Goal: Information Seeking & Learning: Learn about a topic

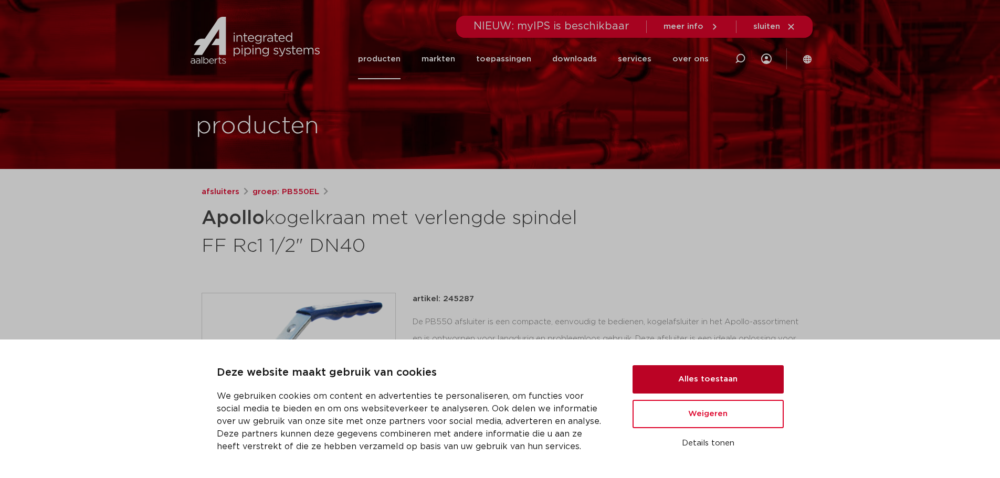
click at [730, 382] on button "Alles toestaan" at bounding box center [708, 379] width 151 height 28
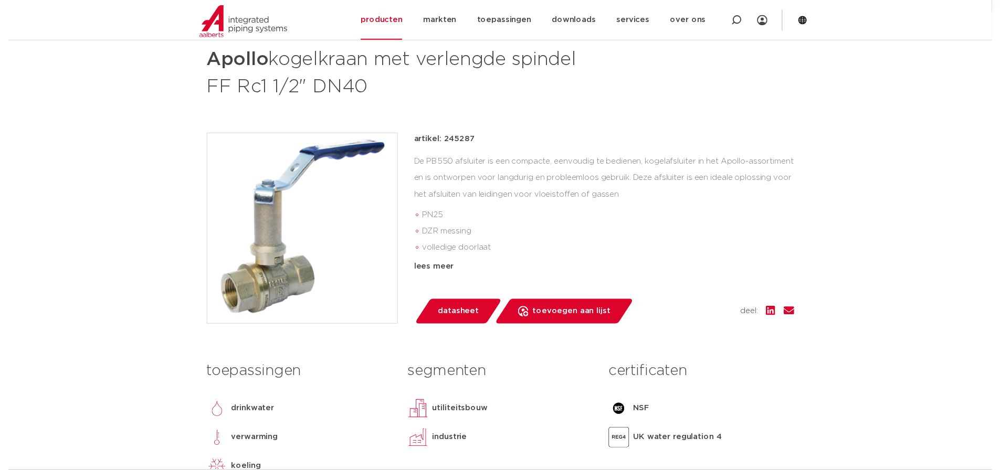
scroll to position [158, 0]
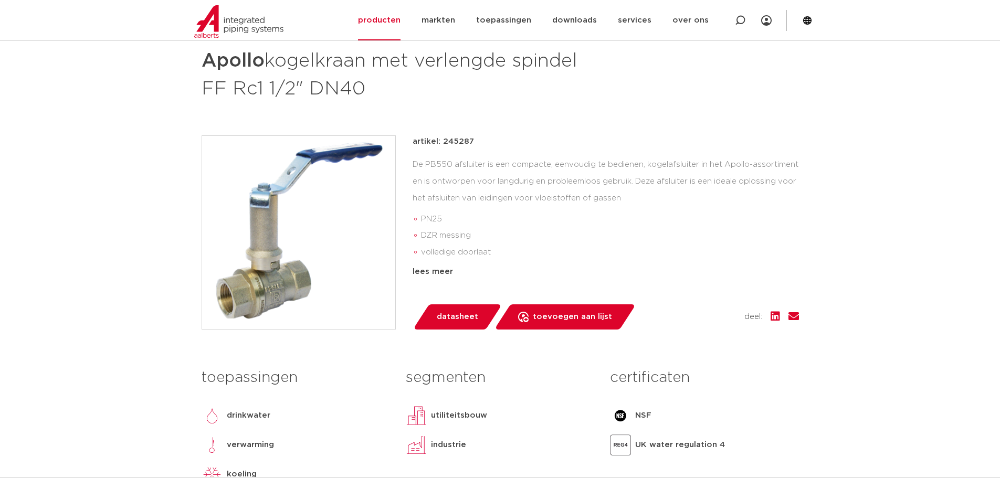
click at [460, 317] on span "datasheet" at bounding box center [457, 317] width 41 height 17
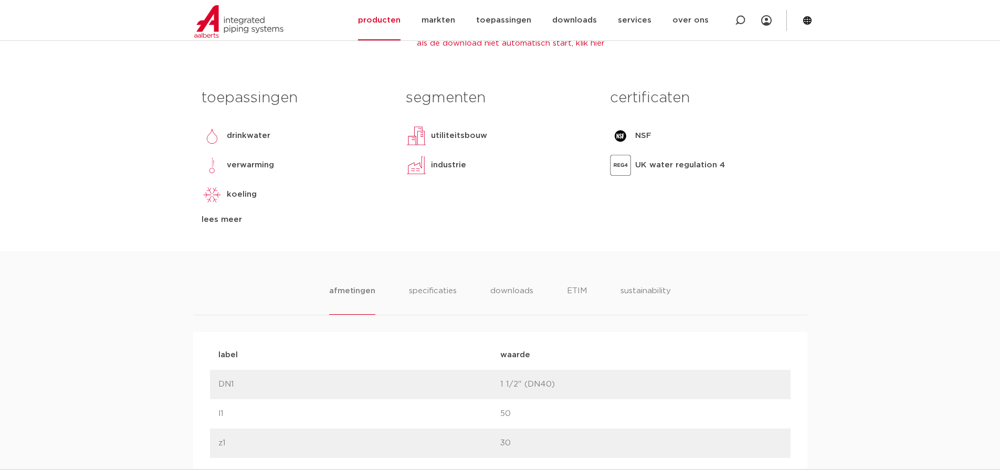
scroll to position [525, 0]
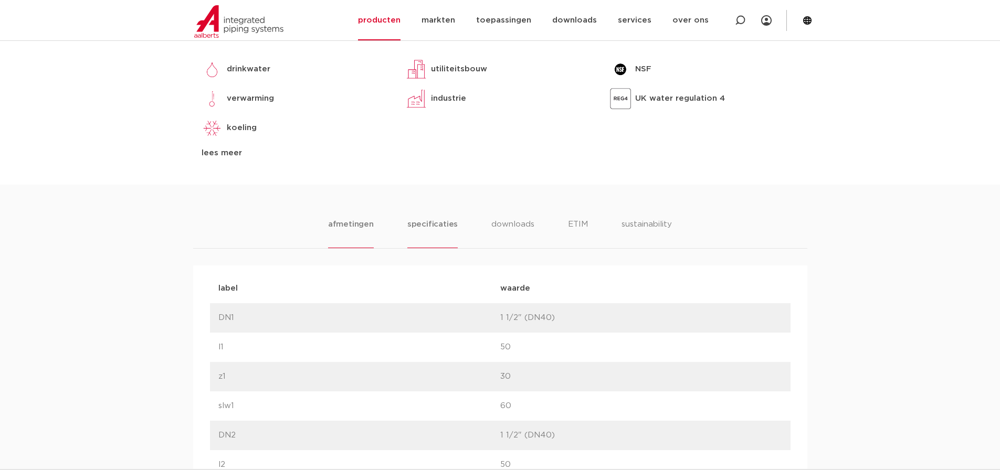
click at [435, 224] on li "specificaties" at bounding box center [432, 233] width 50 height 30
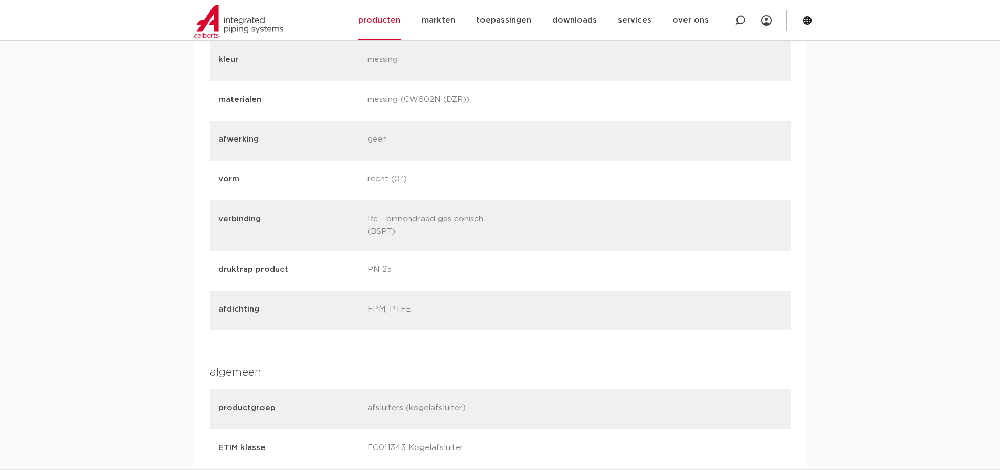
scroll to position [630, 0]
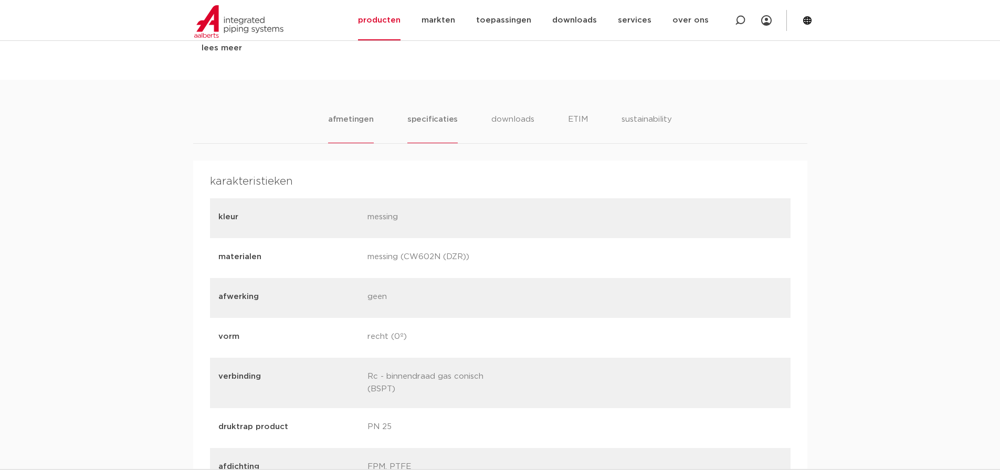
click at [359, 119] on li "afmetingen" at bounding box center [351, 128] width 46 height 30
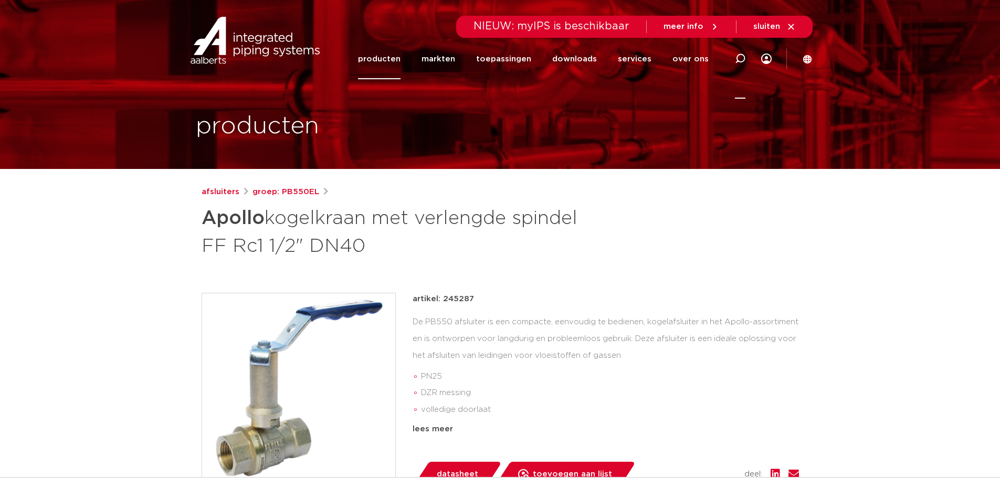
click at [739, 58] on icon at bounding box center [740, 59] width 11 height 11
click at [431, 55] on input "Zoeken" at bounding box center [582, 57] width 330 height 21
type input "verlengde spindels"
click button "Zoeken" at bounding box center [0, 0] width 0 height 0
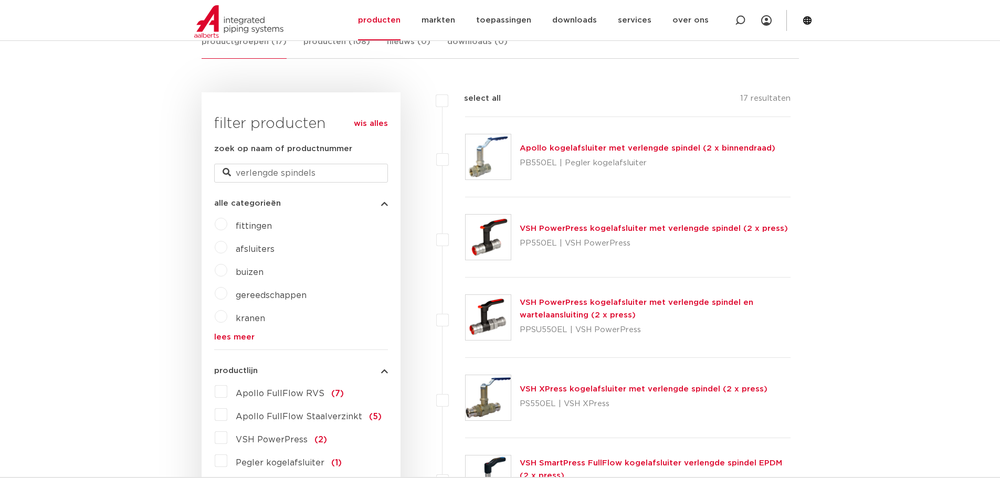
scroll to position [263, 0]
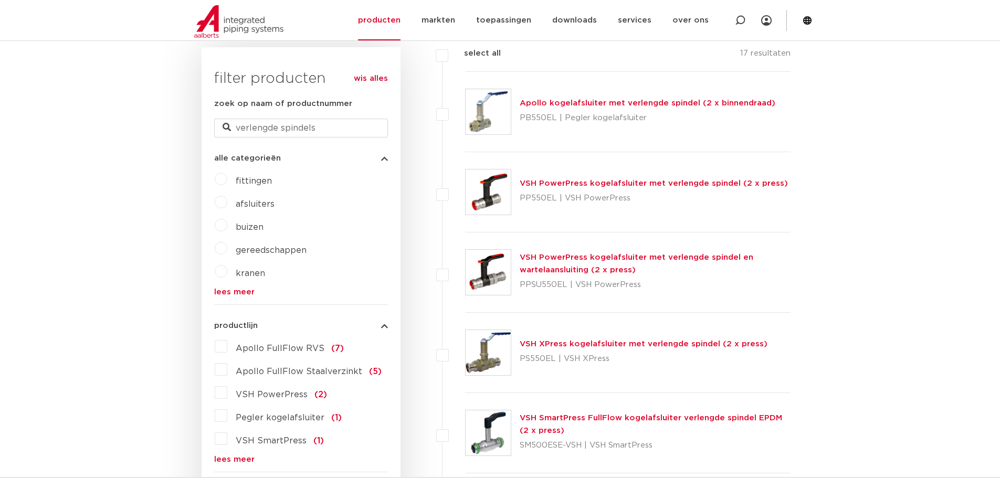
click at [499, 353] on img at bounding box center [488, 352] width 45 height 45
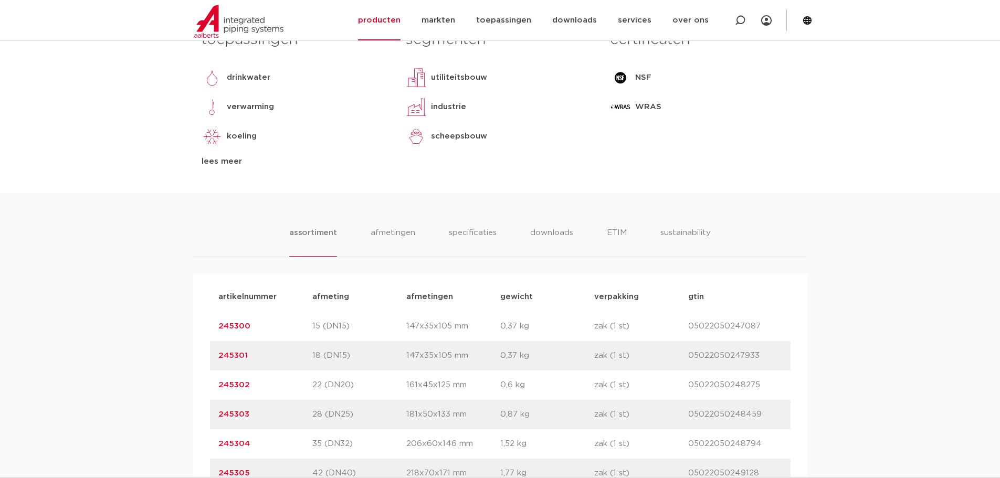
scroll to position [578, 0]
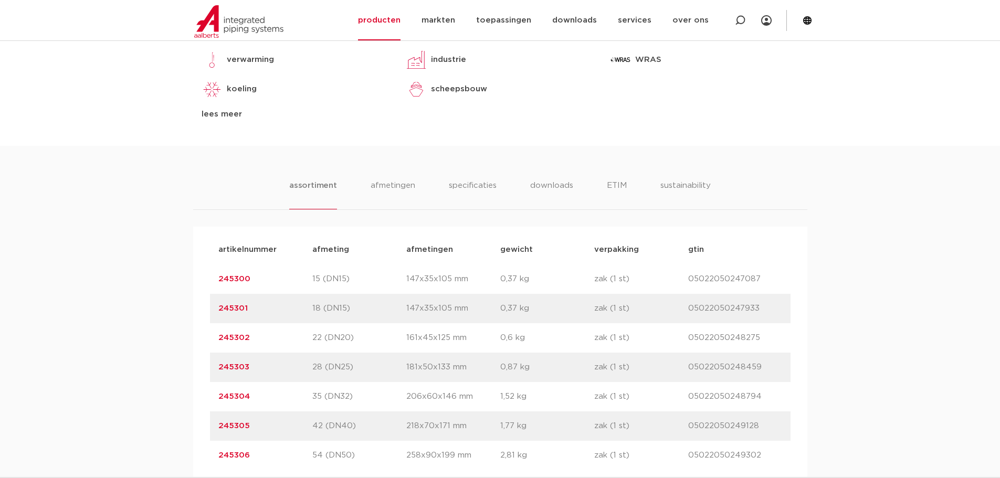
click at [234, 335] on link "245302" at bounding box center [234, 338] width 32 height 8
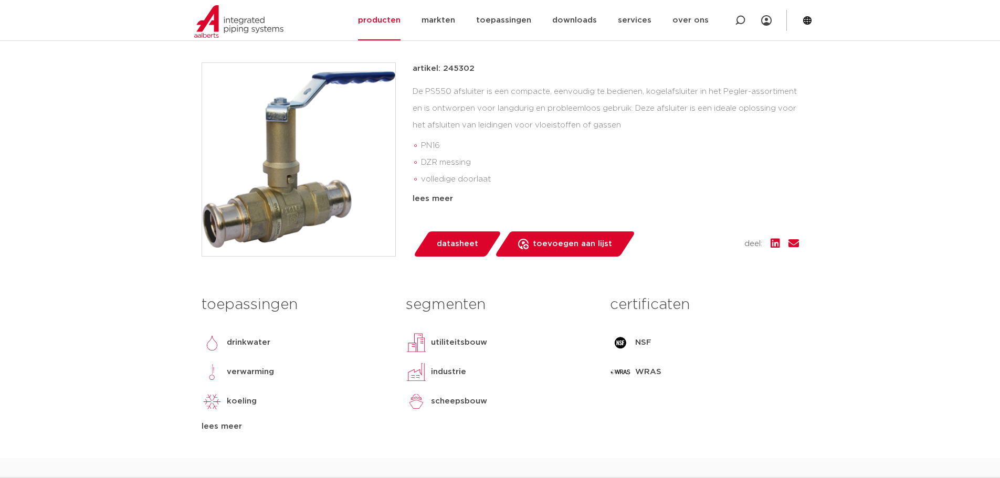
scroll to position [263, 0]
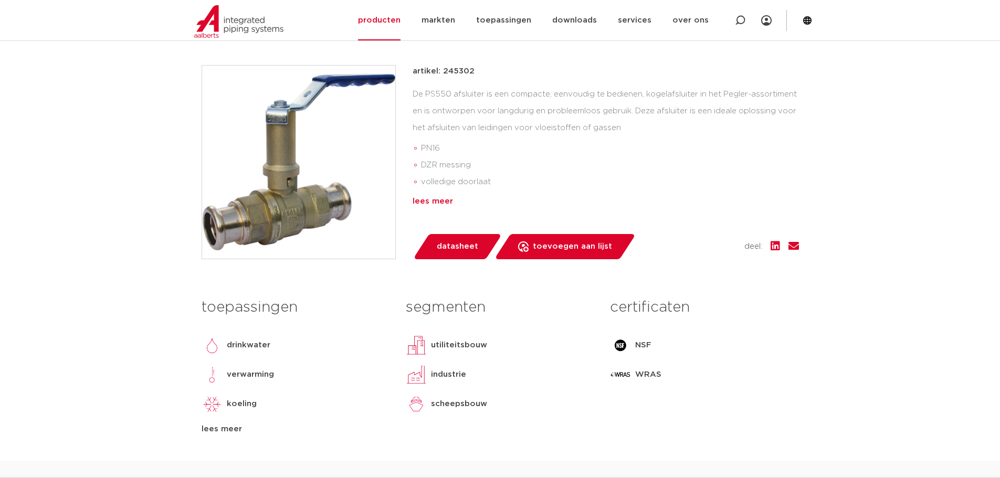
click at [432, 196] on div "artikel: 245302 De PS550 afsluiter is een compacte, eenvoudig te bedienen, koge…" at bounding box center [606, 136] width 386 height 143
click at [434, 200] on div "lees meer" at bounding box center [606, 201] width 386 height 13
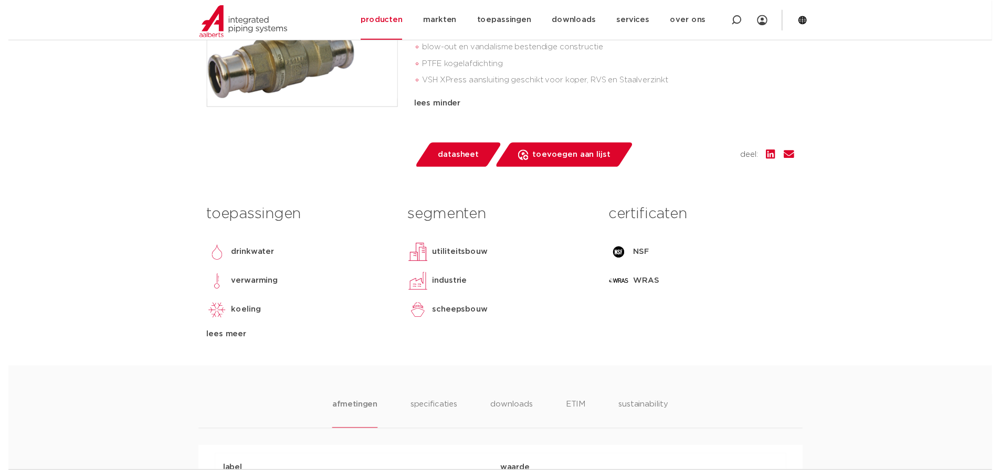
scroll to position [315, 0]
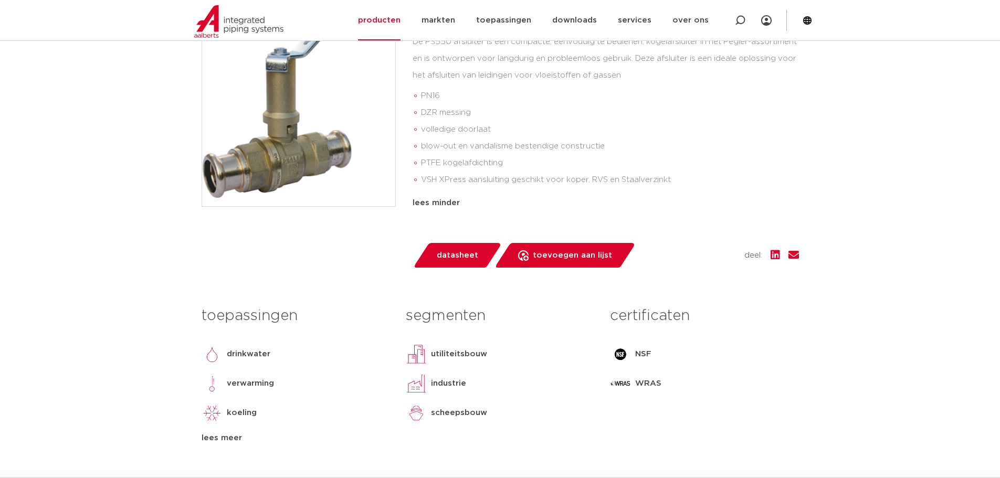
click at [454, 256] on span "datasheet" at bounding box center [457, 255] width 41 height 17
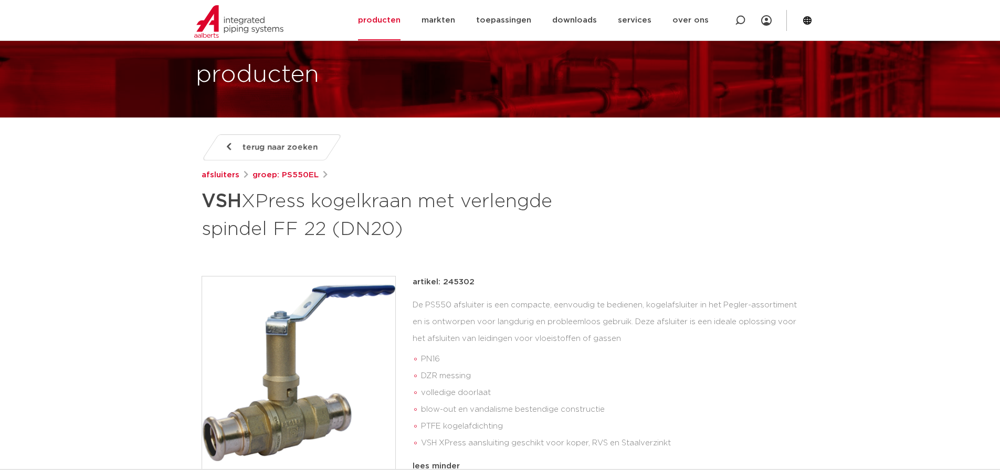
scroll to position [158, 0]
